Goal: Task Accomplishment & Management: Complete application form

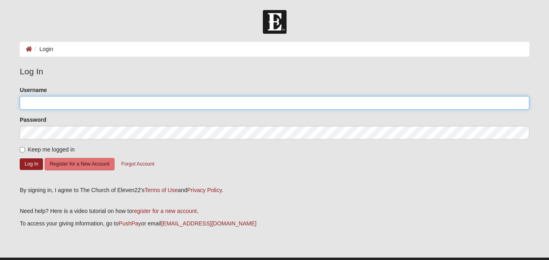
click at [250, 103] on input "Username" at bounding box center [274, 103] width 509 height 14
type input "howareli2027@bcschools.net"
click at [20, 158] on button "Log In" at bounding box center [31, 164] width 23 height 12
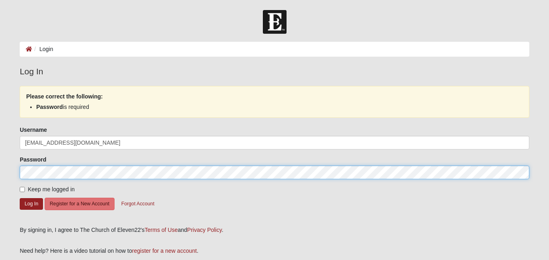
click at [20, 198] on button "Log In" at bounding box center [31, 204] width 23 height 12
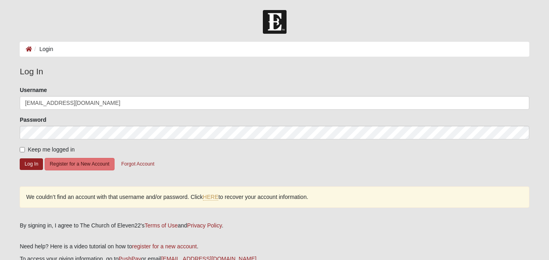
click at [29, 148] on span "Keep me logged in" at bounding box center [51, 149] width 47 height 6
click at [25, 148] on input "Keep me logged in" at bounding box center [22, 149] width 5 height 5
checkbox input "true"
click at [33, 163] on button "Log In" at bounding box center [31, 164] width 23 height 12
click at [36, 167] on button "Log In" at bounding box center [31, 164] width 23 height 12
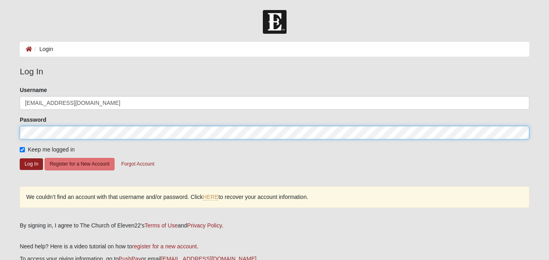
click at [20, 158] on button "Log In" at bounding box center [31, 164] width 23 height 12
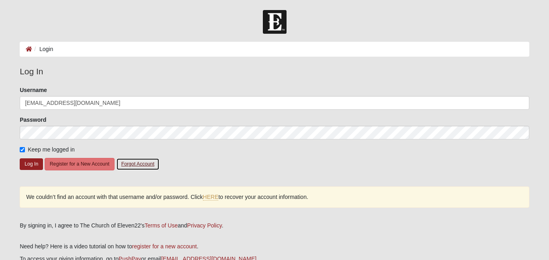
drag, startPoint x: 125, startPoint y: 167, endPoint x: 70, endPoint y: 146, distance: 59.0
click at [70, 146] on form "Please correct the following: Username howareli2027@bcschools.net Password Keep…" at bounding box center [274, 133] width 509 height 94
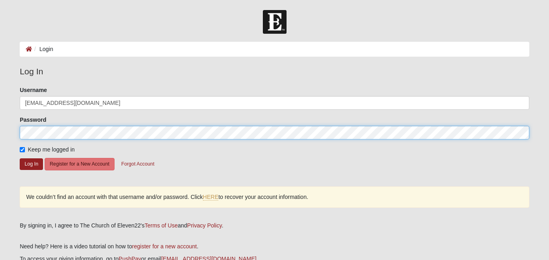
click at [4, 135] on form "Log In Login Login Error Log In Please correct the following: Username howareli…" at bounding box center [274, 161] width 549 height 303
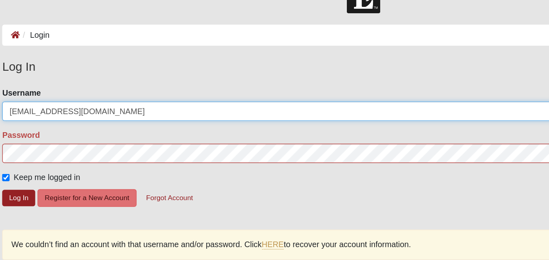
click at [32, 105] on input "howareli2027@bcschools.net" at bounding box center [274, 103] width 509 height 14
type input "Howareli2027@bcschools.net"
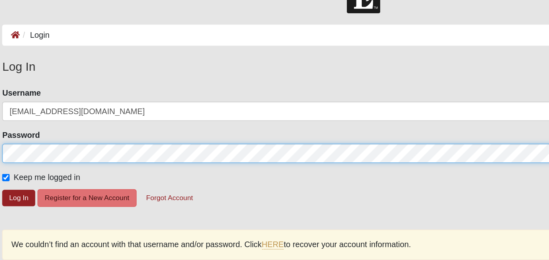
click at [20, 158] on button "Log In" at bounding box center [31, 164] width 23 height 12
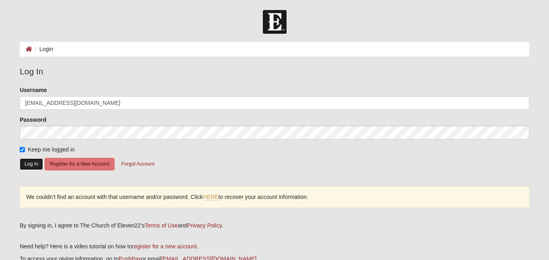
click at [31, 167] on button "Log In" at bounding box center [31, 164] width 23 height 12
click at [124, 52] on ol "Login" at bounding box center [274, 49] width 509 height 15
click at [36, 46] on li "Login" at bounding box center [42, 49] width 21 height 8
click at [37, 47] on li "Login" at bounding box center [42, 49] width 21 height 8
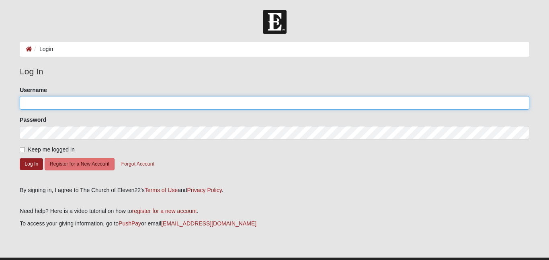
click at [96, 106] on input "Username" at bounding box center [274, 103] width 509 height 14
type input "Howareli2027"
click at [20, 158] on button "Log In" at bounding box center [31, 164] width 23 height 12
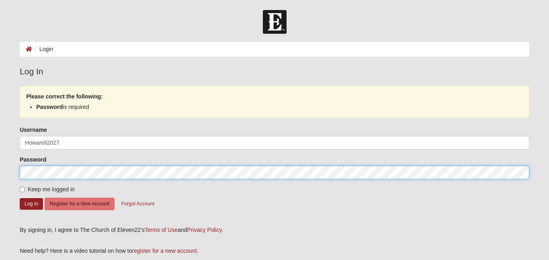
click at [20, 198] on button "Log In" at bounding box center [31, 204] width 23 height 12
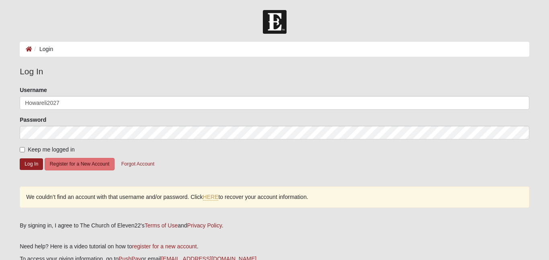
click at [58, 147] on span "Keep me logged in" at bounding box center [51, 149] width 47 height 6
click at [25, 147] on input "Keep me logged in" at bounding box center [22, 149] width 5 height 5
checkbox input "true"
click at [68, 165] on button "Register for a New Account" at bounding box center [80, 164] width 70 height 12
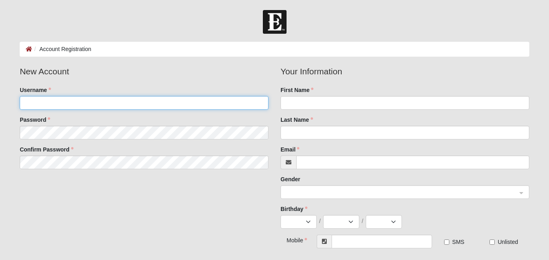
type input "Howareli2027"
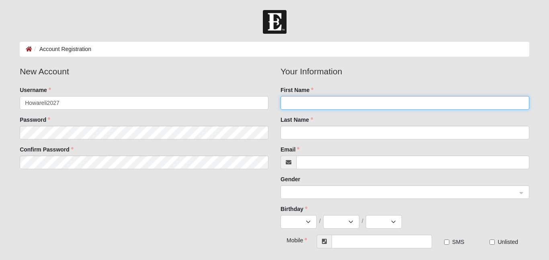
click at [292, 105] on input "First Name" at bounding box center [404, 103] width 249 height 14
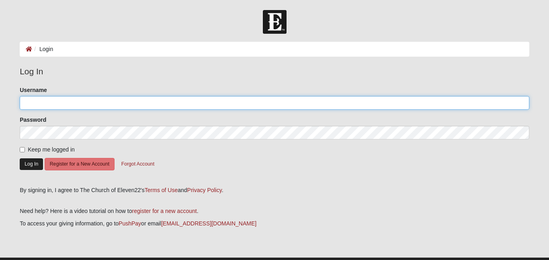
type input "Howareli2027"
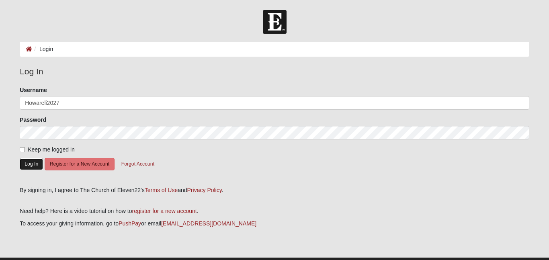
click at [36, 165] on button "Log In" at bounding box center [31, 164] width 23 height 12
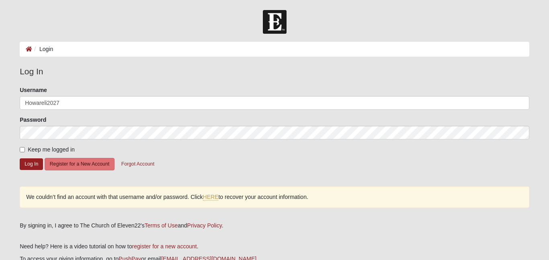
click at [27, 151] on label "Keep me logged in" at bounding box center [47, 149] width 55 height 8
click at [25, 151] on input "Keep me logged in" at bounding box center [22, 149] width 5 height 5
checkbox input "true"
click at [30, 164] on button "Log In" at bounding box center [31, 164] width 23 height 12
click at [28, 52] on li at bounding box center [29, 49] width 6 height 8
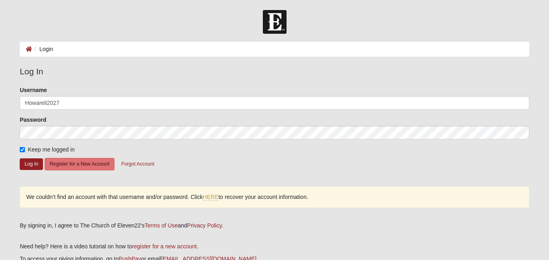
click at [33, 39] on form "Log In Login Login Error Log In Please correct the following: Username Howareli…" at bounding box center [274, 161] width 549 height 303
click at [31, 46] on link at bounding box center [29, 49] width 6 height 6
